Goal: Task Accomplishment & Management: Use online tool/utility

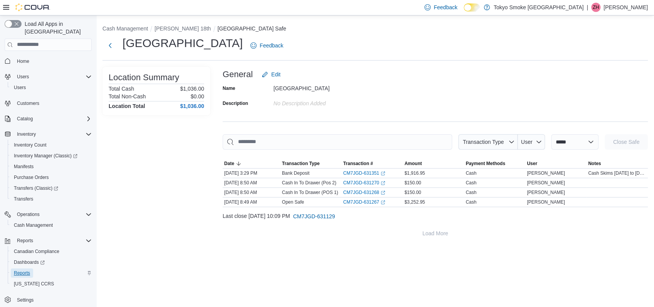
click at [23, 270] on span "Reports" at bounding box center [22, 273] width 16 height 6
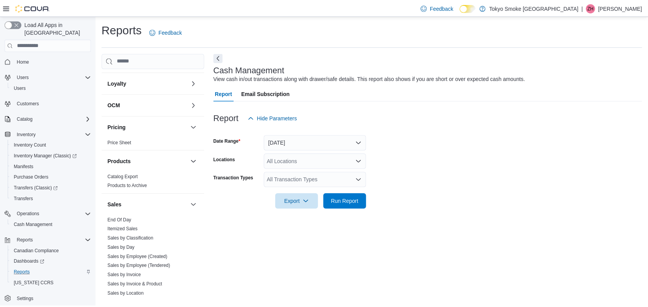
scroll to position [299, 0]
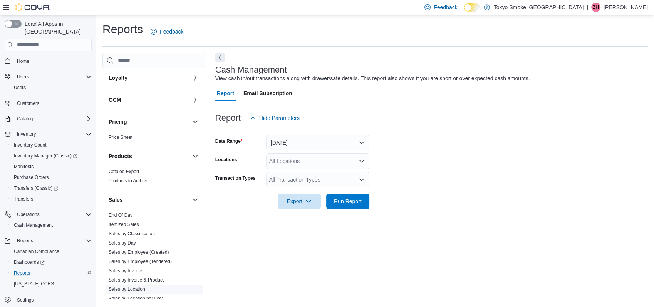
click at [137, 287] on link "Sales by Location" at bounding box center [127, 288] width 37 height 5
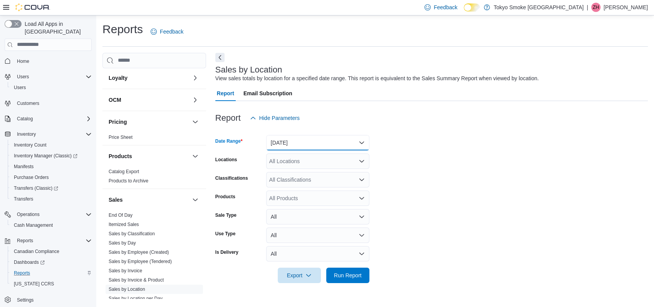
click at [302, 146] on button "[DATE]" at bounding box center [317, 142] width 103 height 15
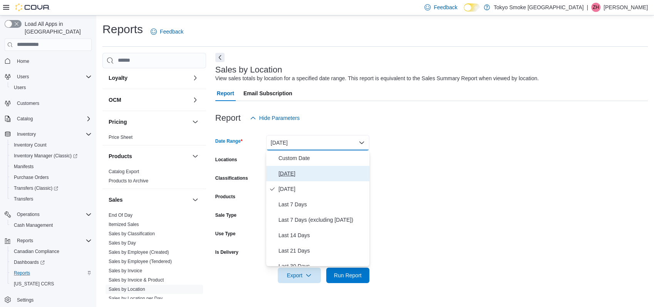
click at [284, 176] on span "[DATE]" at bounding box center [323, 173] width 88 height 9
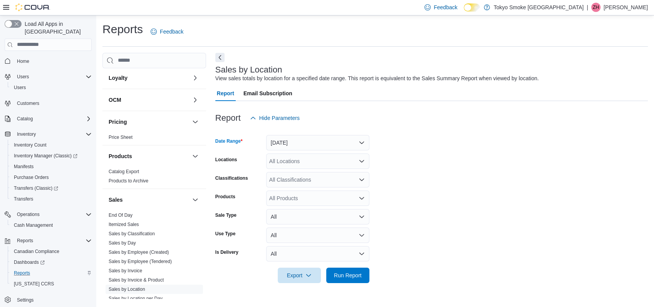
click at [303, 162] on div "All Locations" at bounding box center [317, 160] width 103 height 15
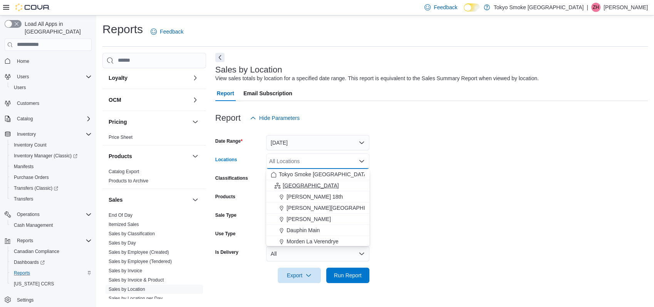
click at [297, 187] on span "[GEOGRAPHIC_DATA]" at bounding box center [311, 186] width 56 height 8
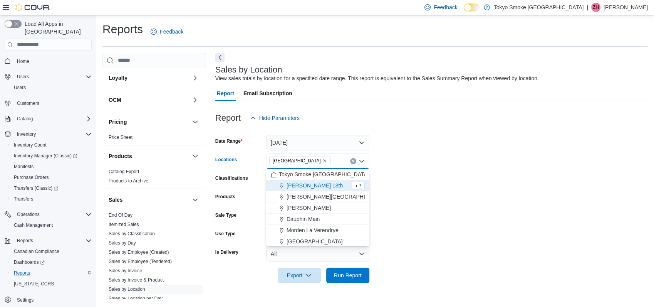
click at [345, 266] on div at bounding box center [431, 264] width 433 height 6
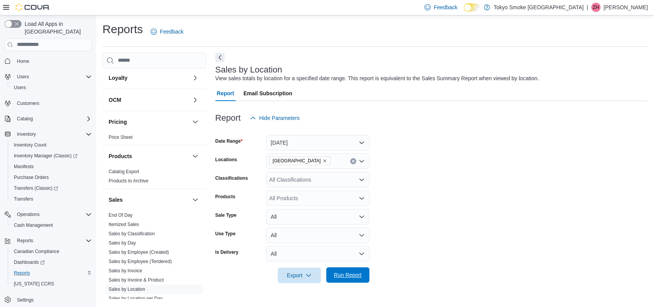
click at [343, 280] on span "Run Report" at bounding box center [348, 274] width 34 height 15
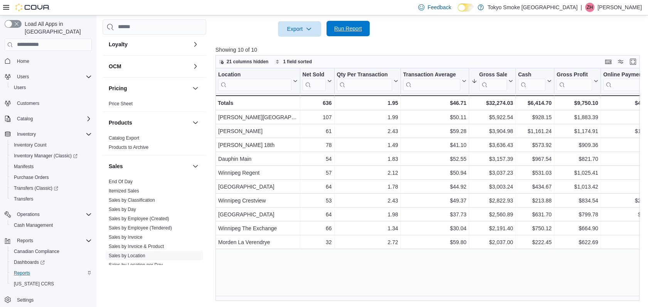
click at [351, 26] on span "Run Report" at bounding box center [348, 29] width 28 height 8
click at [34, 222] on span "Cash Management" at bounding box center [33, 225] width 39 height 6
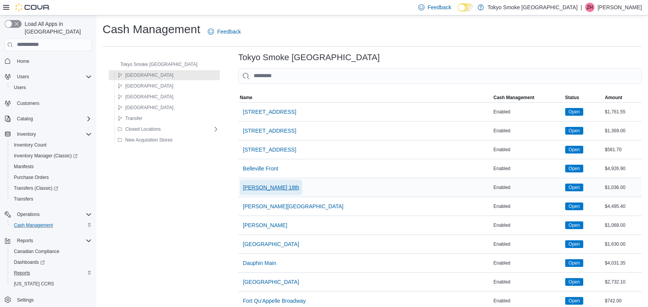
click at [249, 183] on span "[PERSON_NAME] 18th" at bounding box center [271, 187] width 56 height 8
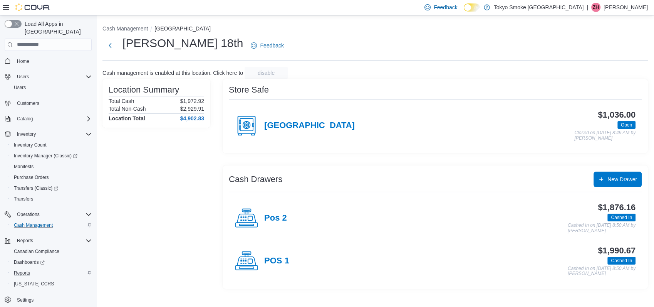
click at [267, 222] on h4 "Pos 2" at bounding box center [275, 218] width 23 height 10
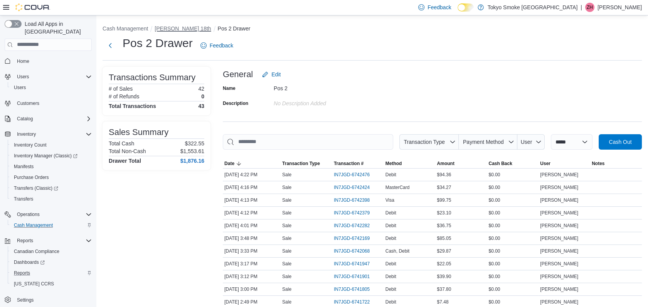
click at [182, 28] on button "[PERSON_NAME] 18th" at bounding box center [183, 28] width 56 height 6
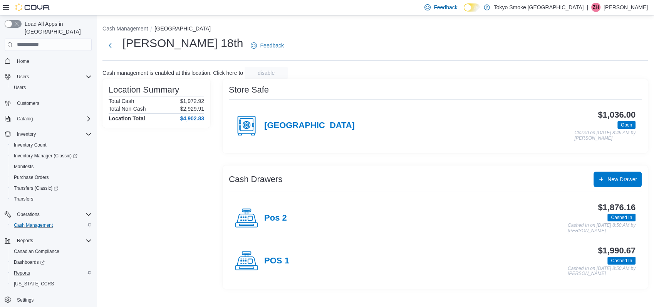
click at [278, 254] on div "POS 1" at bounding box center [262, 260] width 54 height 23
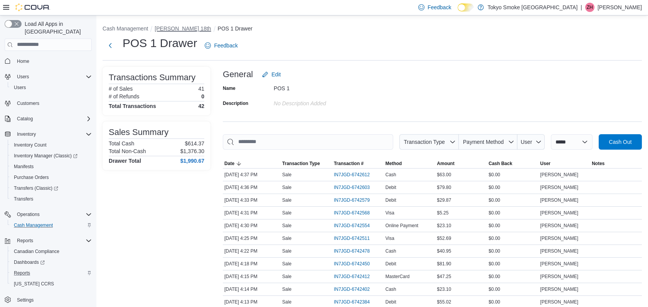
click at [170, 26] on button "[PERSON_NAME] 18th" at bounding box center [183, 28] width 56 height 6
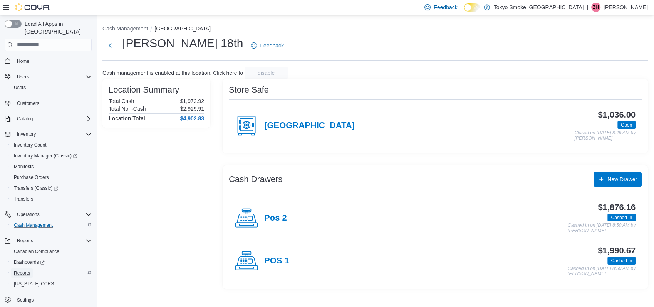
click at [27, 268] on span "Reports" at bounding box center [22, 272] width 16 height 9
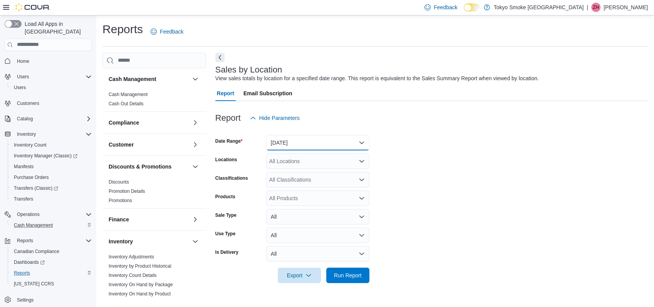
click at [289, 139] on button "[DATE]" at bounding box center [317, 142] width 103 height 15
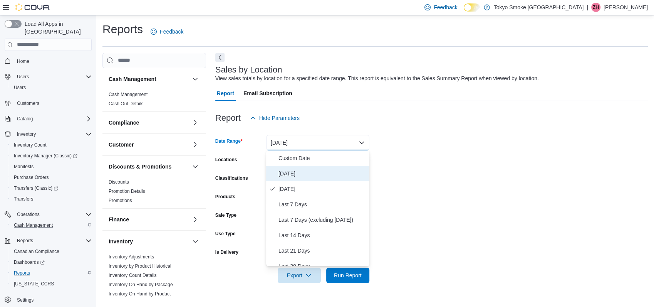
click at [290, 170] on span "[DATE]" at bounding box center [323, 173] width 88 height 9
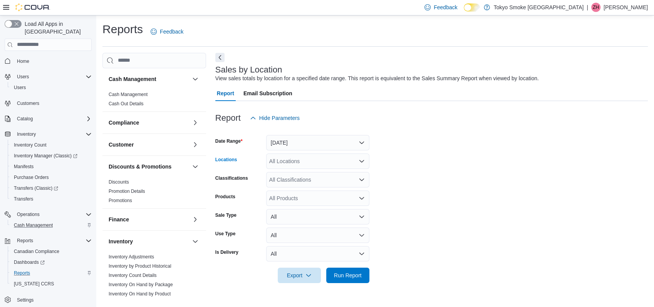
click at [295, 160] on div "All Locations" at bounding box center [317, 160] width 103 height 15
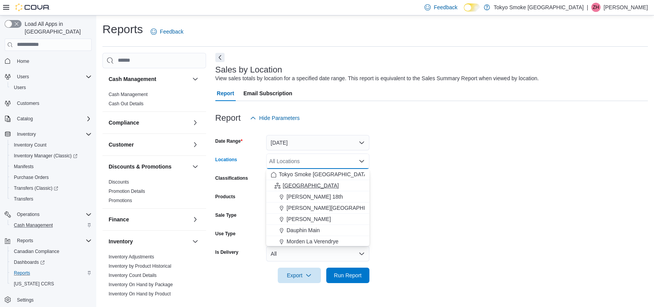
click at [294, 184] on span "[GEOGRAPHIC_DATA]" at bounding box center [311, 186] width 56 height 8
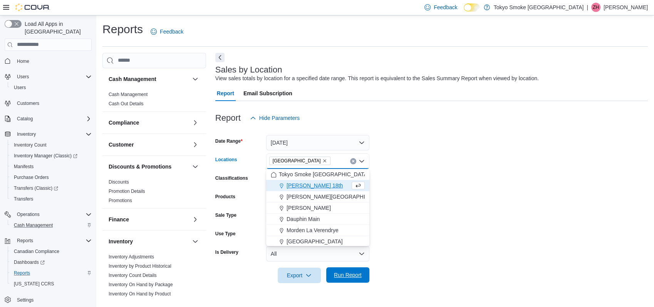
click at [351, 276] on span "Run Report" at bounding box center [348, 275] width 28 height 8
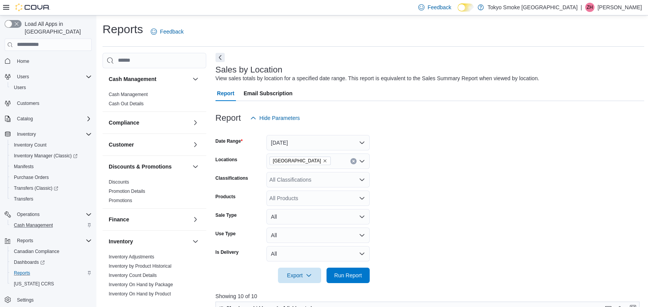
scroll to position [214, 0]
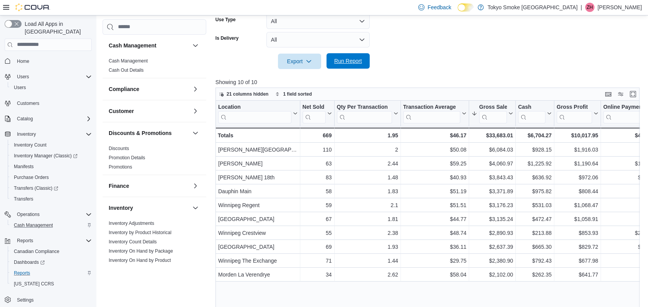
click at [355, 64] on span "Run Report" at bounding box center [348, 61] width 28 height 8
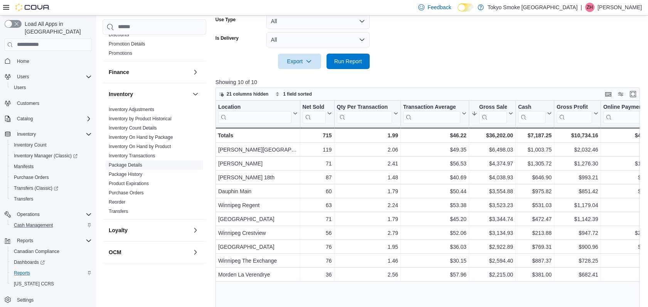
scroll to position [128, 0]
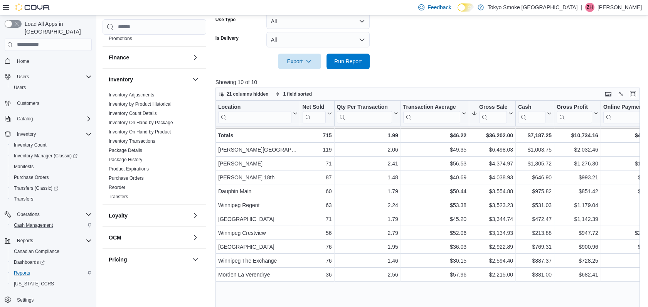
drag, startPoint x: 474, startPoint y: 53, endPoint x: 432, endPoint y: 42, distance: 43.3
click at [474, 53] on div at bounding box center [429, 50] width 429 height 6
